Goal: Transaction & Acquisition: Purchase product/service

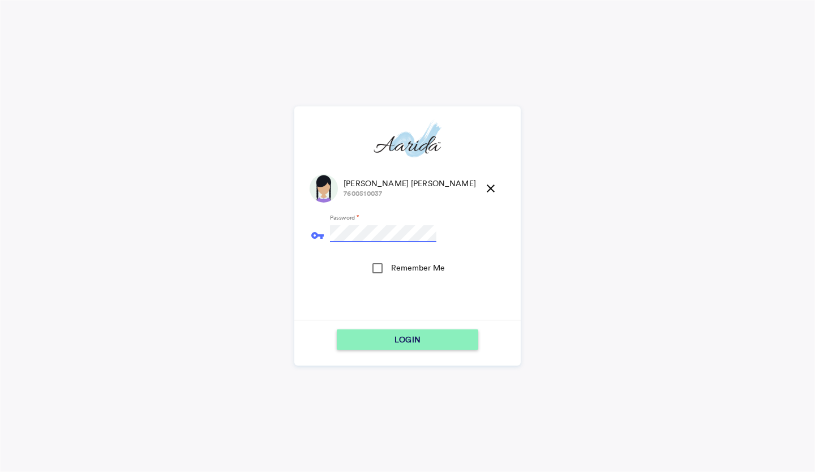
click at [337, 330] on button "LOGIN" at bounding box center [408, 340] width 142 height 20
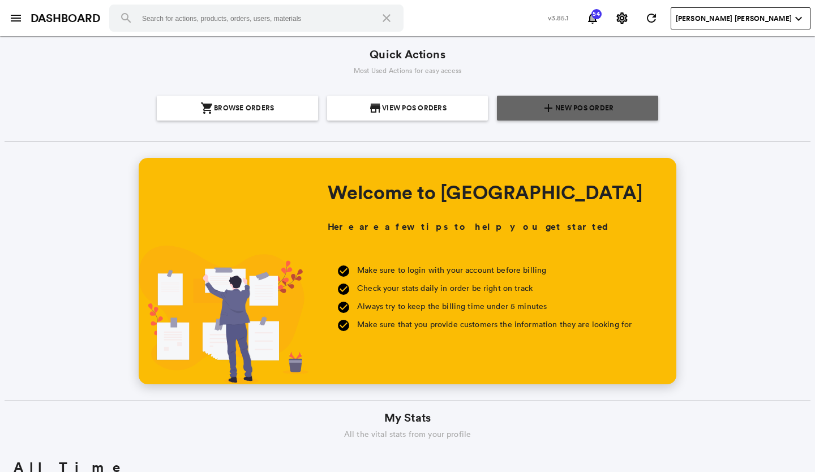
click at [576, 101] on span "New POS Order" at bounding box center [585, 108] width 58 height 25
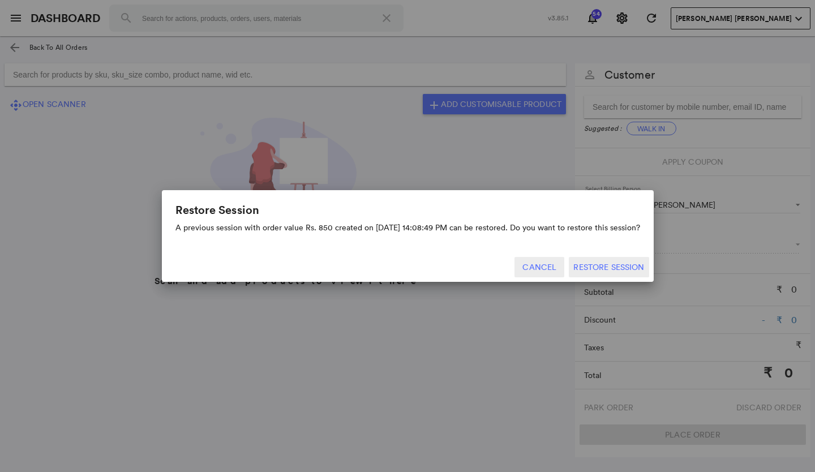
click at [539, 271] on button "Cancel" at bounding box center [540, 267] width 50 height 20
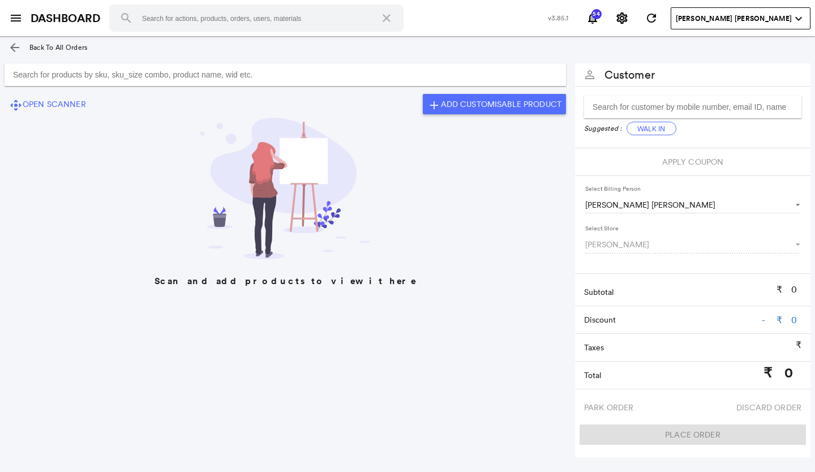
click at [39, 72] on input "Search for products by sku, sku_size combo, product name, wid etc." at bounding box center [286, 74] width 562 height 23
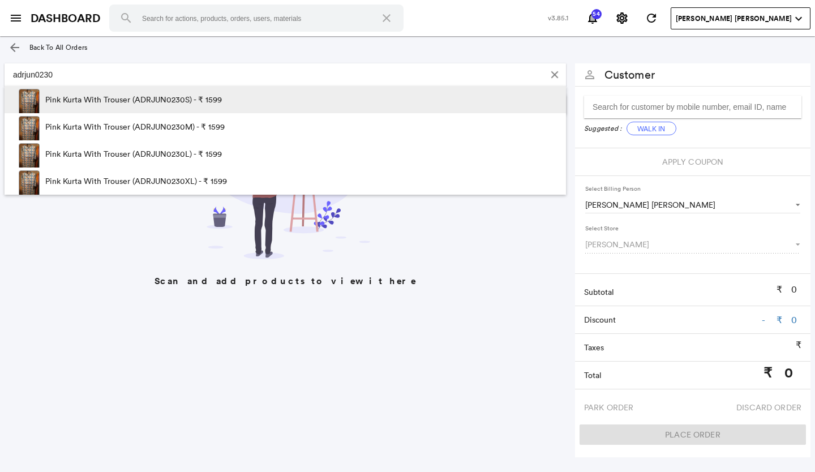
type input "adrjun0230"
click at [161, 94] on p "Pink Kurta With Trouser (ADRJUN0230S) - ₹ 1599" at bounding box center [133, 99] width 177 height 27
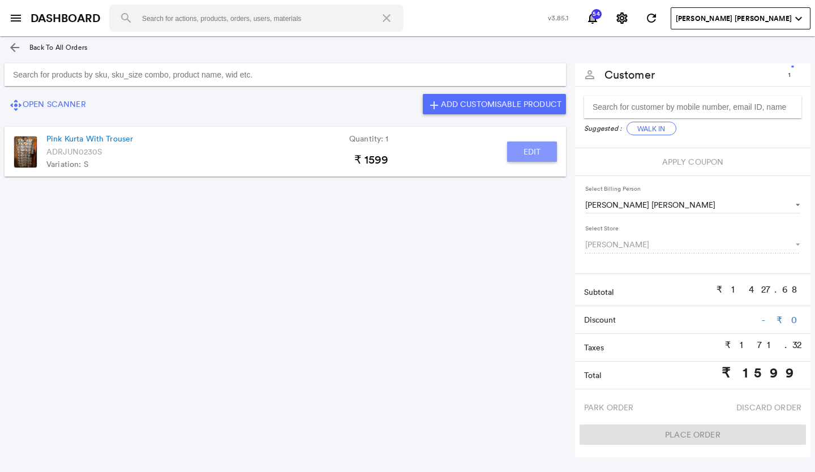
click at [533, 151] on button "Edit" at bounding box center [532, 152] width 50 height 20
type input "Pink Kurta With Trouser"
type input "1"
type input "0"
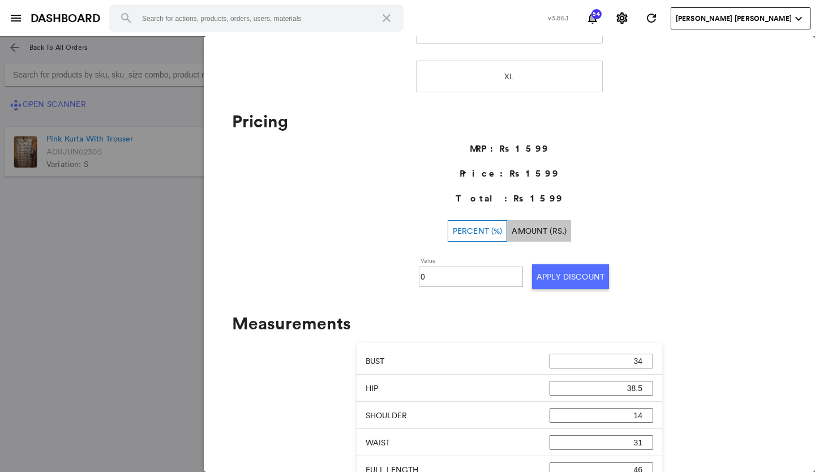
scroll to position [340, 0]
click at [430, 276] on input "0" at bounding box center [471, 276] width 101 height 17
type input "30"
click at [561, 272] on button "Apply Discount" at bounding box center [570, 276] width 77 height 25
click at [129, 242] on md-backdrop at bounding box center [407, 254] width 815 height 436
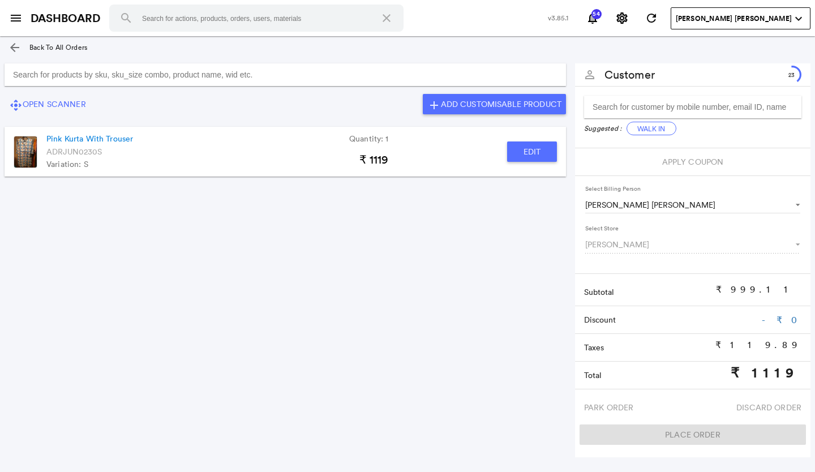
click at [26, 78] on input "Search for products by sku, sku_size combo, product name, wid etc." at bounding box center [286, 74] width 562 height 23
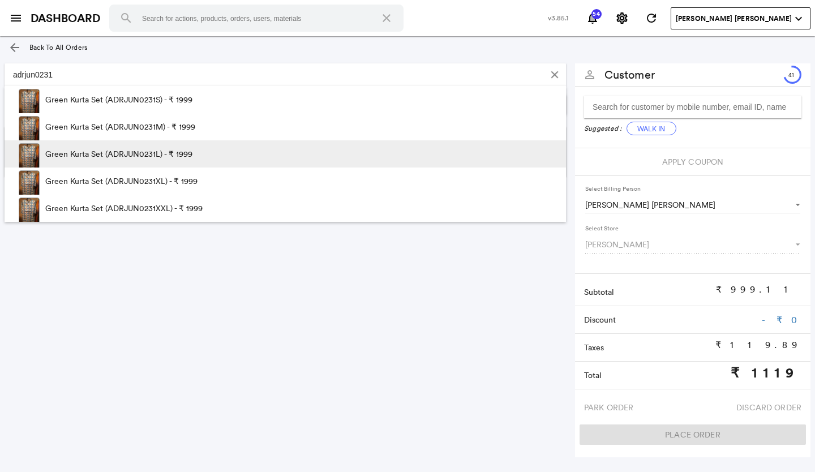
type input "adrjun0231"
click at [150, 152] on p "Green Kurta Set (ADRJUN0231L) - ₹ 1999" at bounding box center [118, 153] width 147 height 27
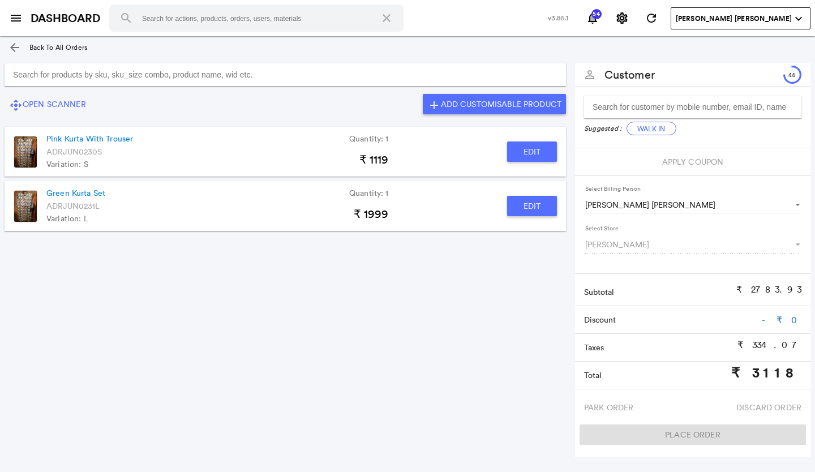
click at [531, 207] on button "Edit" at bounding box center [532, 206] width 50 height 20
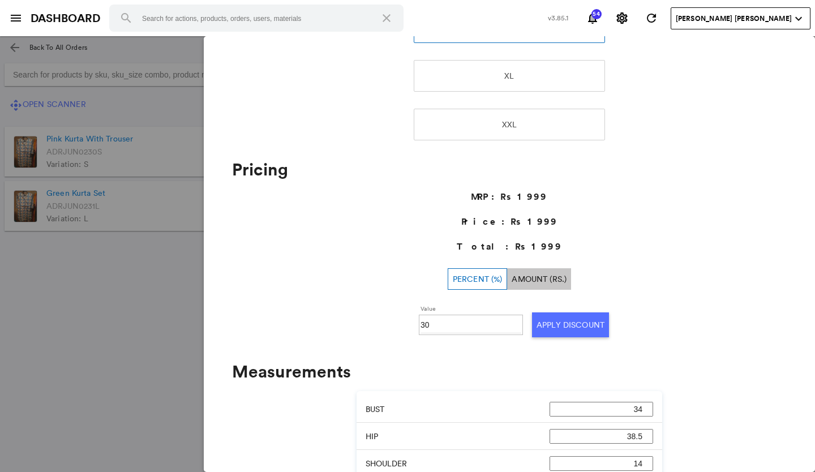
type input "Green Kurta Set"
type input "0"
click at [432, 323] on input "0" at bounding box center [471, 325] width 101 height 17
type input "30"
click at [585, 324] on button "Apply Discount" at bounding box center [570, 325] width 77 height 25
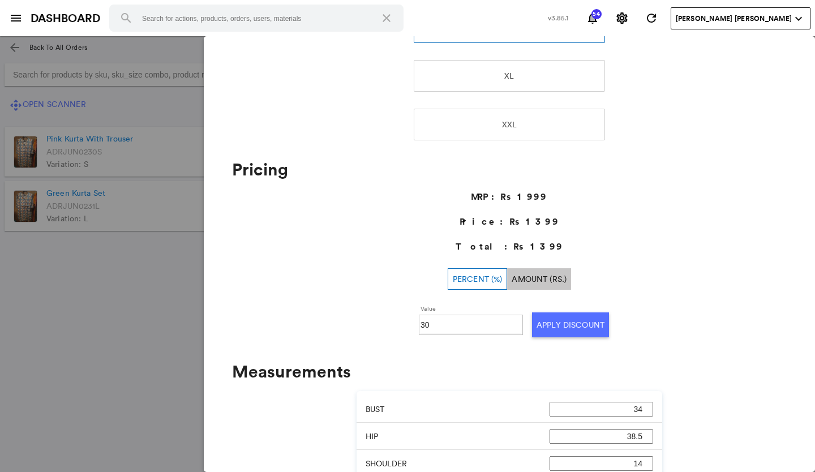
click at [99, 339] on md-backdrop at bounding box center [407, 254] width 815 height 436
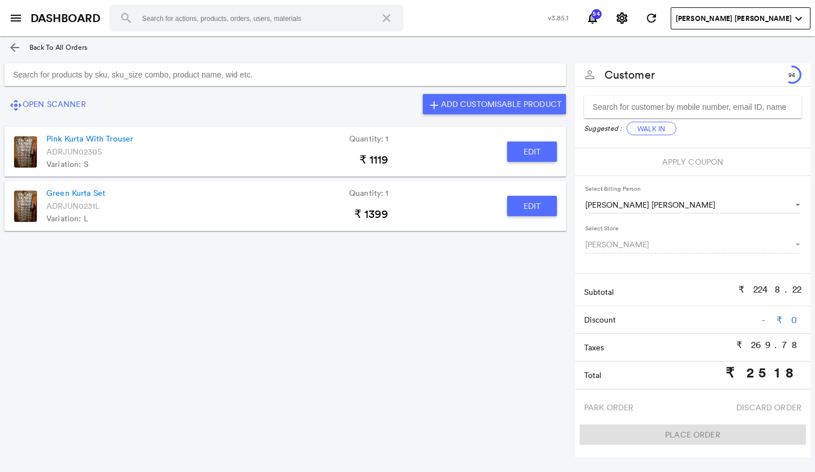
click at [18, 76] on input "Search for products by sku, sku_size combo, product name, wid etc." at bounding box center [286, 74] width 562 height 23
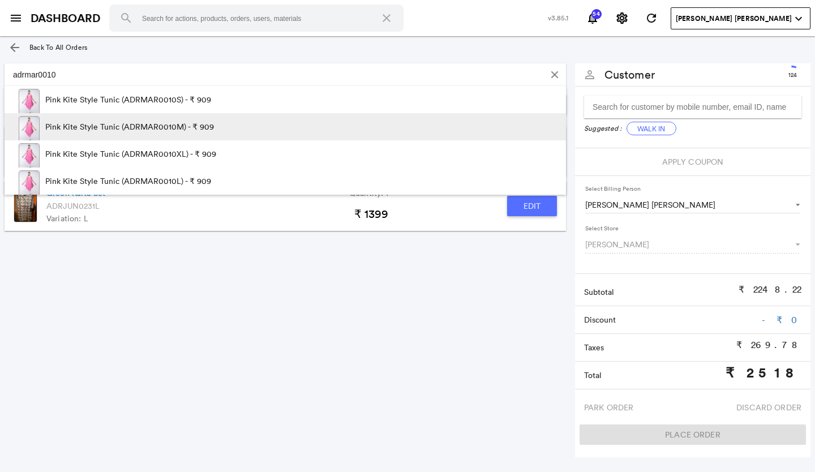
type input "adrmar0010"
click at [160, 126] on p "Pink Kite Style Tunic (ADRMAR0010M) - ₹ 909" at bounding box center [129, 126] width 169 height 27
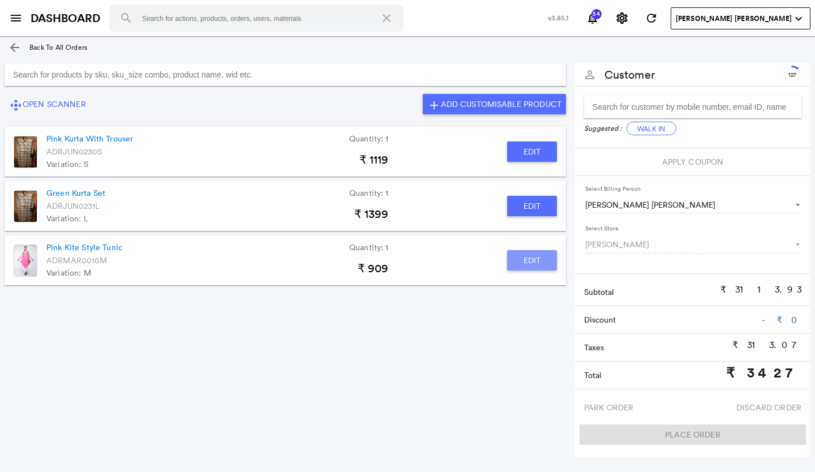
click at [527, 258] on button "Edit" at bounding box center [532, 260] width 50 height 20
type input "Pink Kite Style Tunic"
type input "30.02"
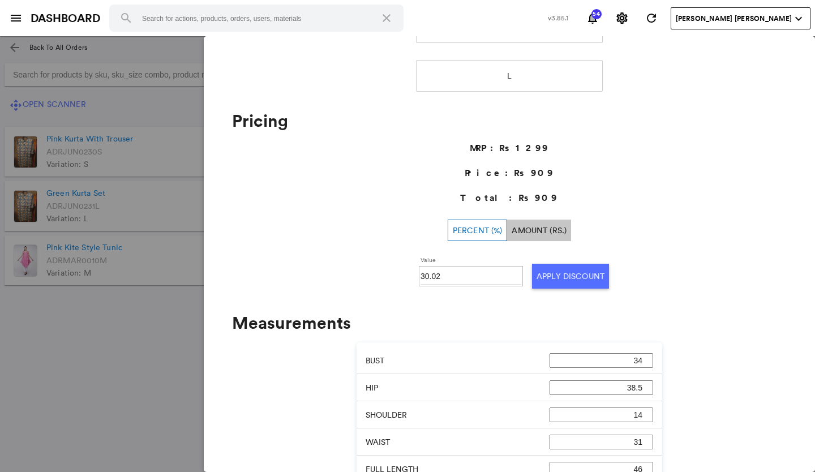
click at [164, 317] on md-backdrop at bounding box center [407, 254] width 815 height 436
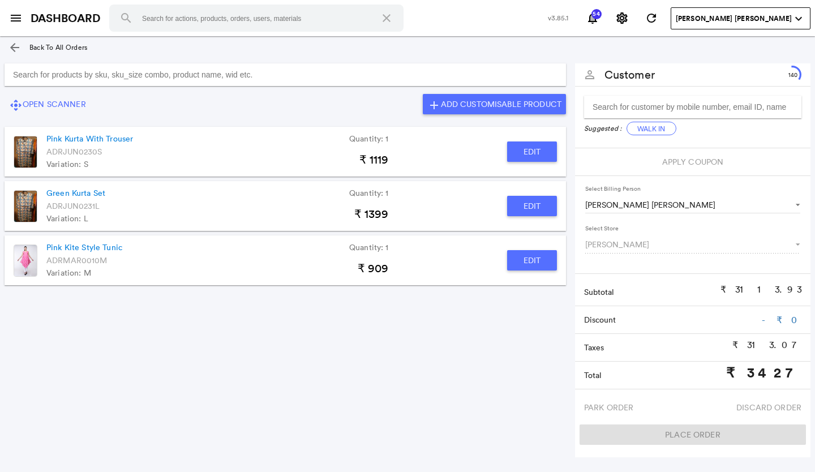
click at [45, 77] on input "Search for products by sku, sku_size combo, product name, wid etc." at bounding box center [286, 74] width 562 height 23
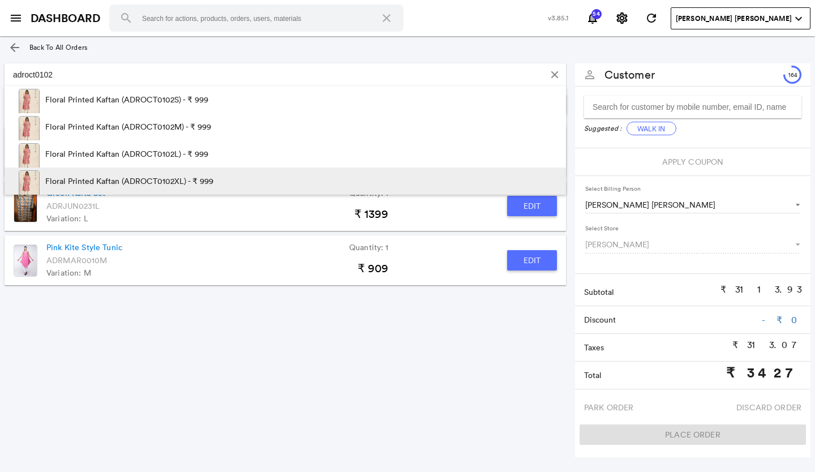
type input "adroct0102"
click at [182, 181] on p "Floral Printed Kaftan (ADROCT0102XL) - ₹ 999" at bounding box center [129, 181] width 168 height 27
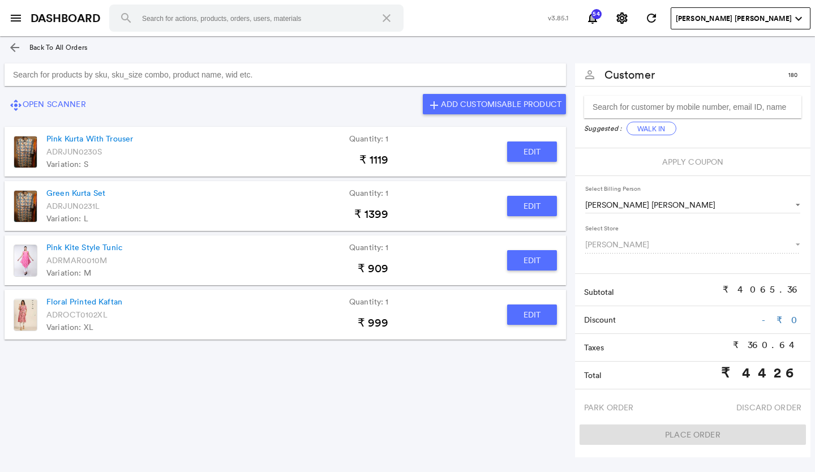
click at [537, 316] on button "Edit" at bounding box center [532, 315] width 50 height 20
type input "Floral Printed Kaftan"
type input "0"
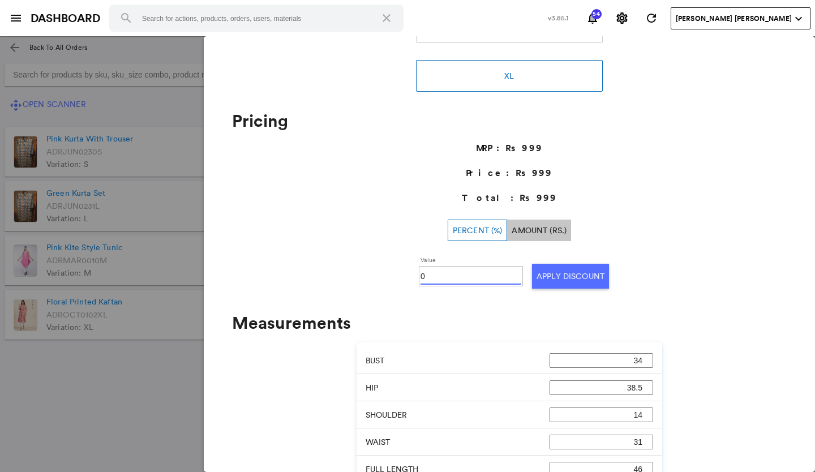
click at [434, 276] on input "0" at bounding box center [471, 276] width 101 height 17
type input "50"
click at [560, 271] on button "Apply Discount" at bounding box center [570, 276] width 77 height 25
click at [59, 403] on md-backdrop at bounding box center [407, 254] width 815 height 436
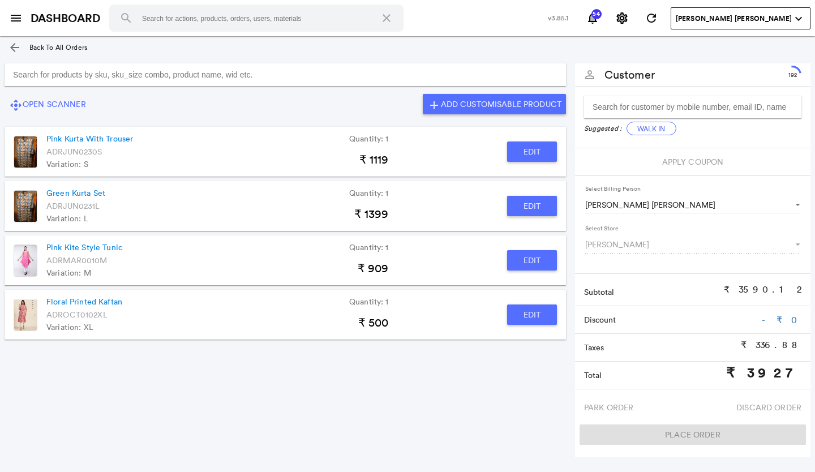
click at [19, 72] on input "Search for products by sku, sku_size combo, product name, wid etc." at bounding box center [286, 74] width 562 height 23
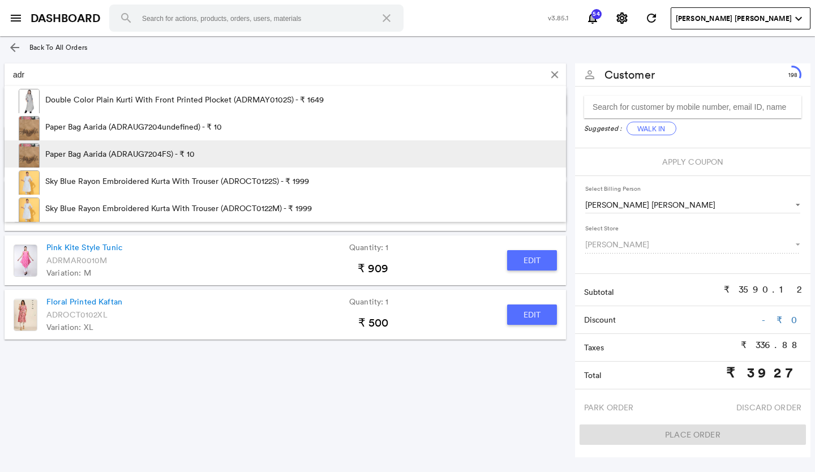
type input "adr"
click at [69, 149] on p "Paper Bag Aarida (ADRAUG7204FS) - ₹ 10" at bounding box center [119, 153] width 149 height 27
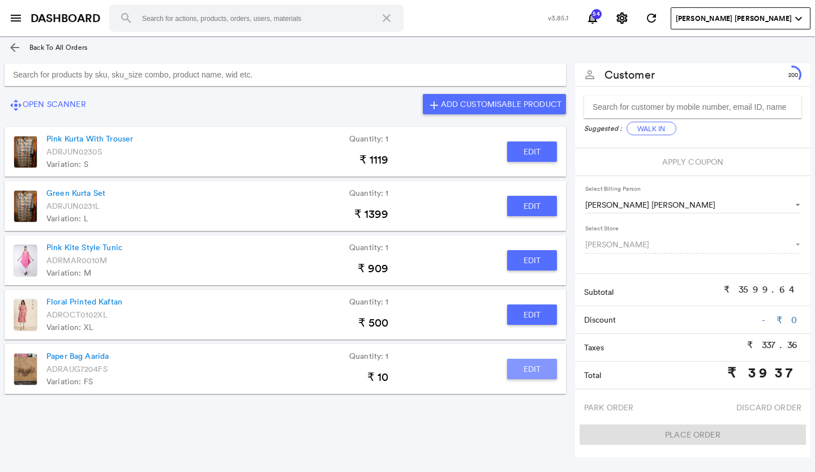
click at [524, 367] on button "Edit" at bounding box center [532, 369] width 50 height 20
type input "Paper Bag Aarida"
type input "0"
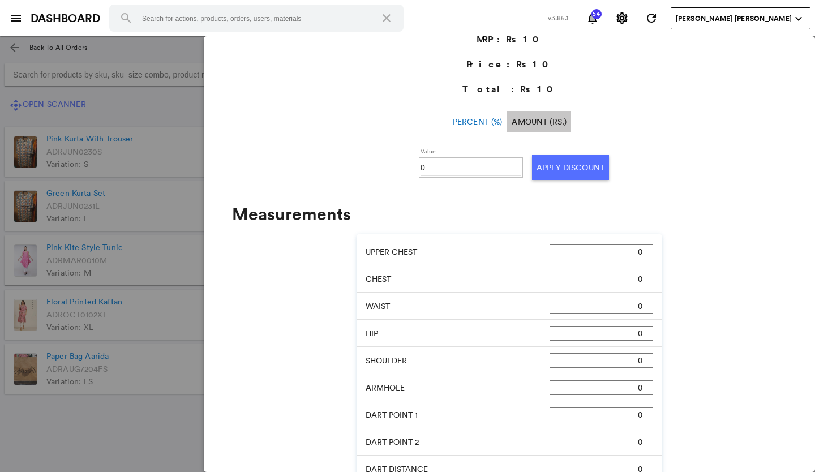
click at [428, 165] on input "0" at bounding box center [471, 167] width 101 height 17
type input "100"
click at [556, 164] on button "Apply Discount" at bounding box center [570, 167] width 77 height 25
click at [80, 430] on md-backdrop at bounding box center [407, 254] width 815 height 436
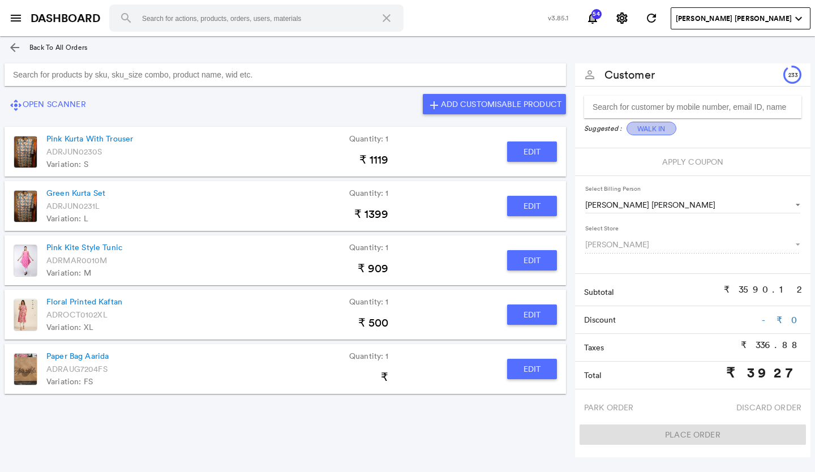
click at [644, 127] on button "Walk In" at bounding box center [652, 129] width 50 height 14
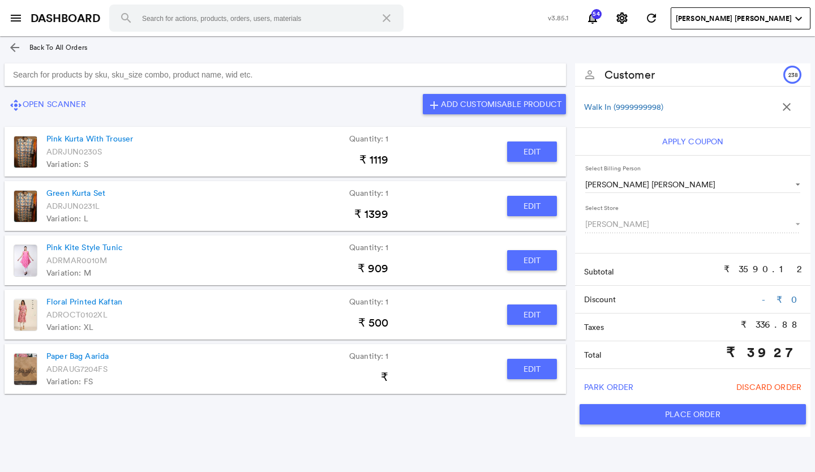
click at [644, 409] on button "Place Order" at bounding box center [693, 414] width 227 height 20
type input "3927"
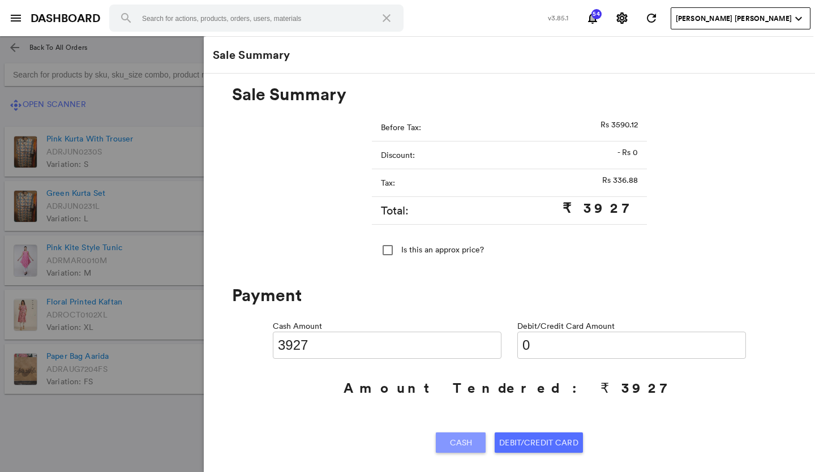
click at [442, 442] on div "Cash" at bounding box center [461, 443] width 41 height 20
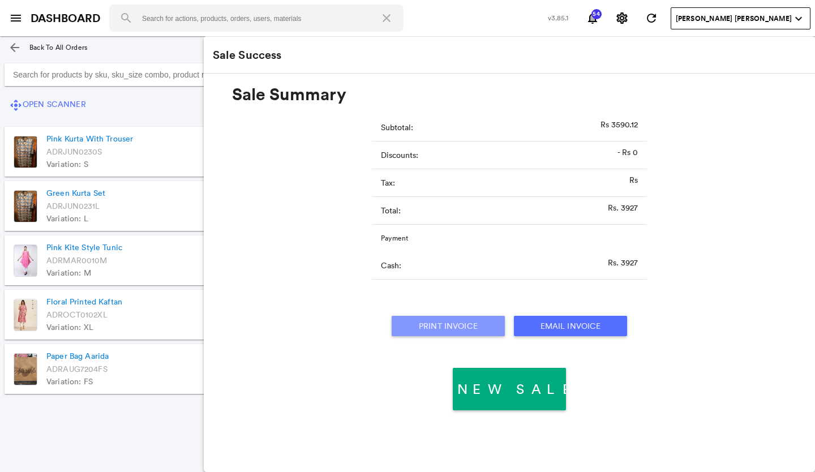
click at [438, 329] on button "Print Invoice" at bounding box center [448, 326] width 113 height 20
click at [11, 44] on md-icon "arrow_back" at bounding box center [15, 48] width 14 height 14
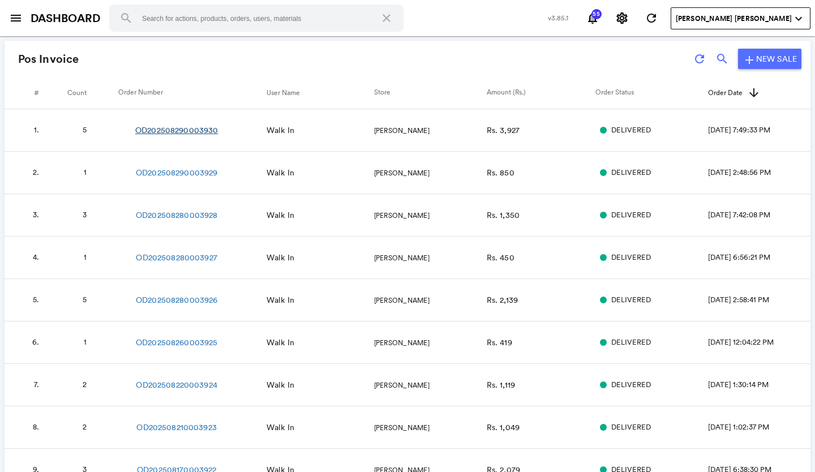
click at [176, 126] on link "OD202508290003930" at bounding box center [176, 130] width 83 height 11
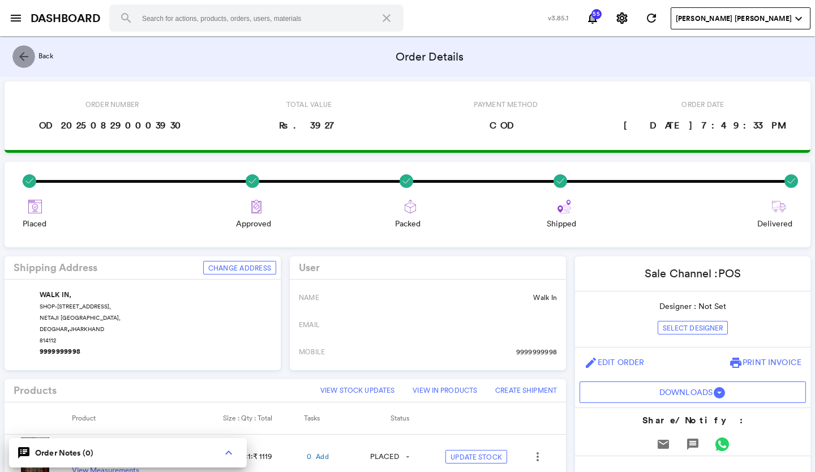
click at [24, 57] on md-icon "arrow_back" at bounding box center [24, 57] width 14 height 14
